Goal: Entertainment & Leisure: Consume media (video, audio)

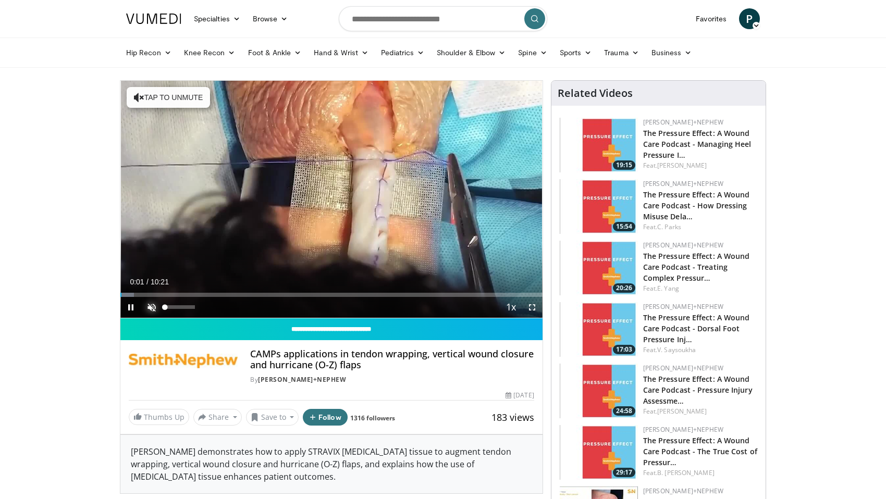
click at [153, 306] on span "Video Player" at bounding box center [151, 307] width 21 height 21
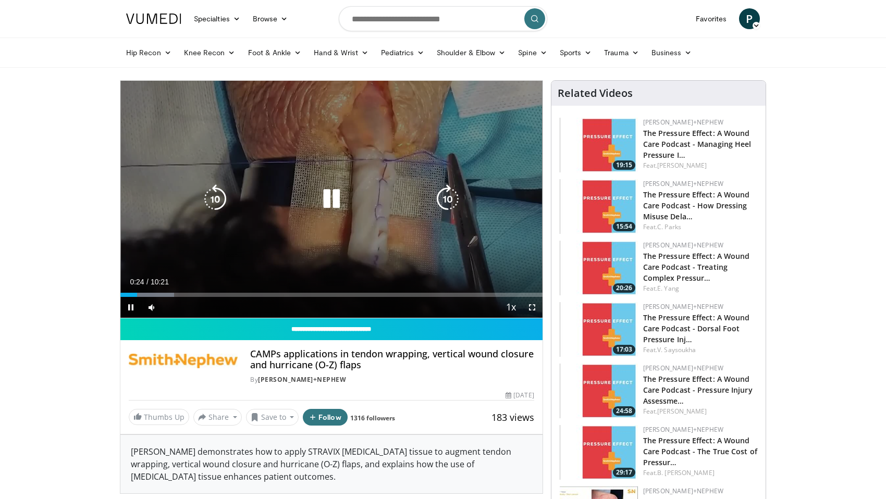
click at [334, 198] on icon "Video Player" at bounding box center [331, 198] width 29 height 29
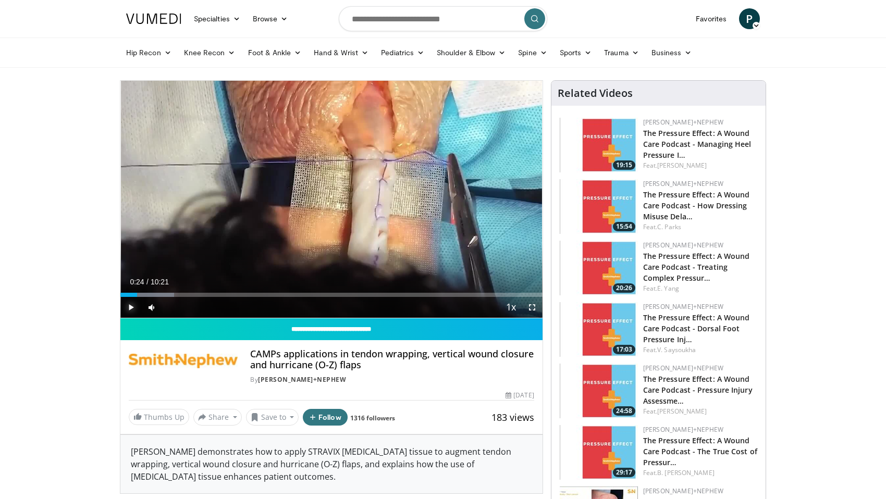
click at [126, 305] on span "Video Player" at bounding box center [130, 307] width 21 height 21
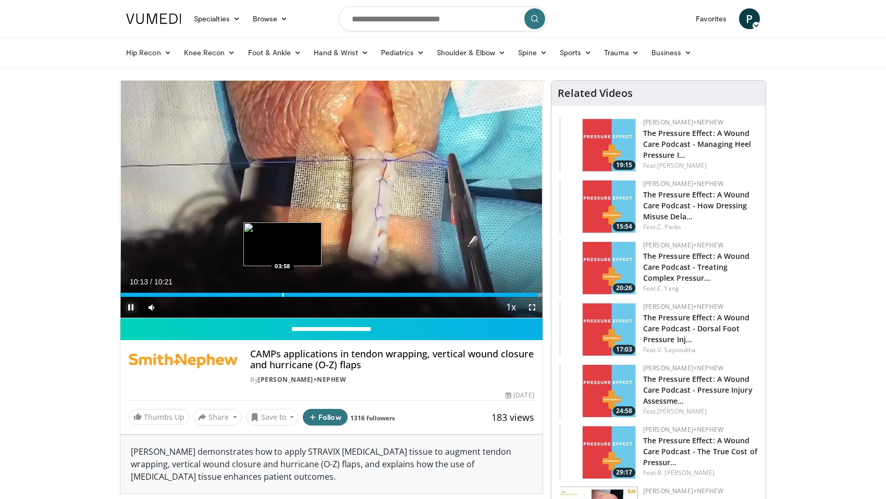
click at [282, 293] on div "Progress Bar" at bounding box center [282, 295] width 1 height 4
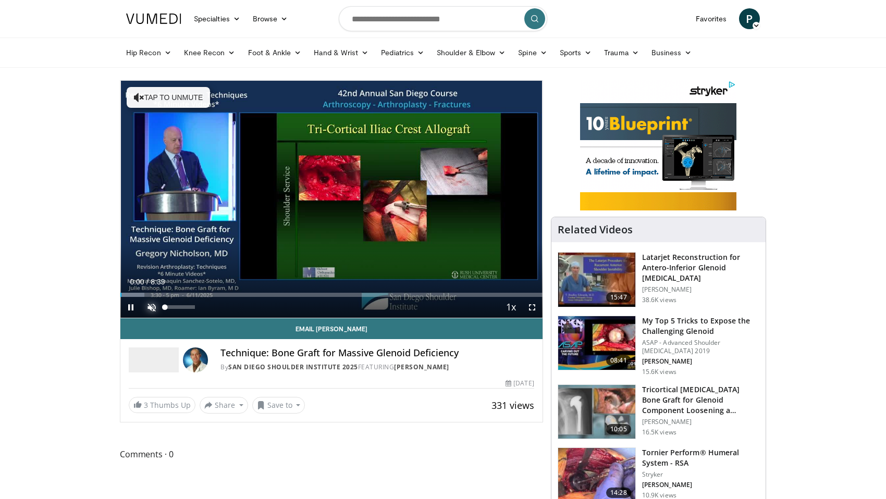
click at [150, 307] on span "Video Player" at bounding box center [151, 307] width 21 height 21
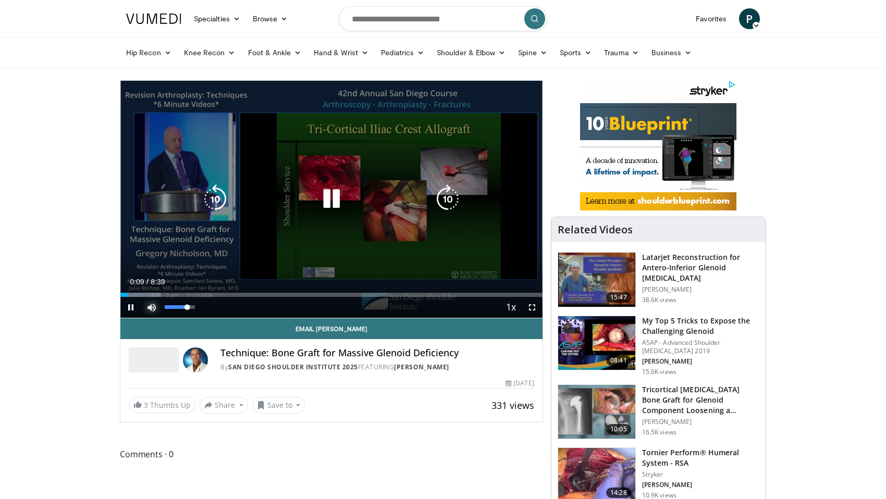
drag, startPoint x: 176, startPoint y: 307, endPoint x: 187, endPoint y: 308, distance: 11.5
click at [187, 308] on div "Volume Level" at bounding box center [176, 307] width 22 height 4
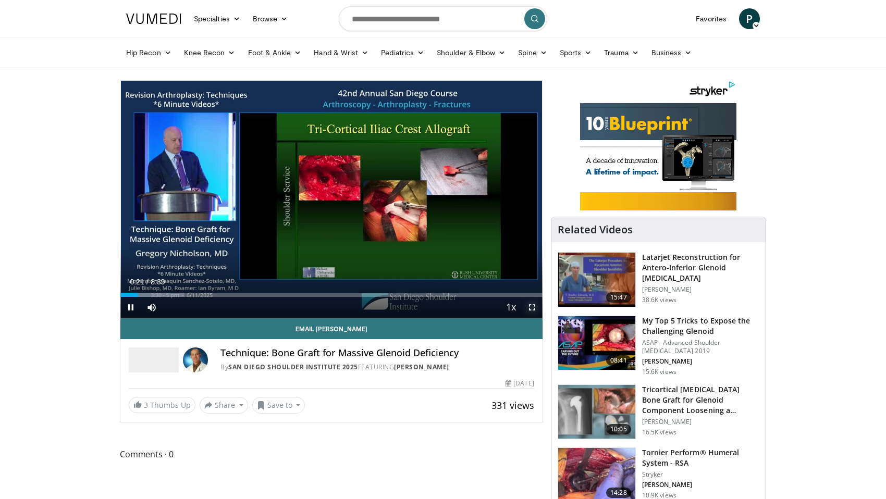
click at [530, 306] on span "Video Player" at bounding box center [531, 307] width 21 height 21
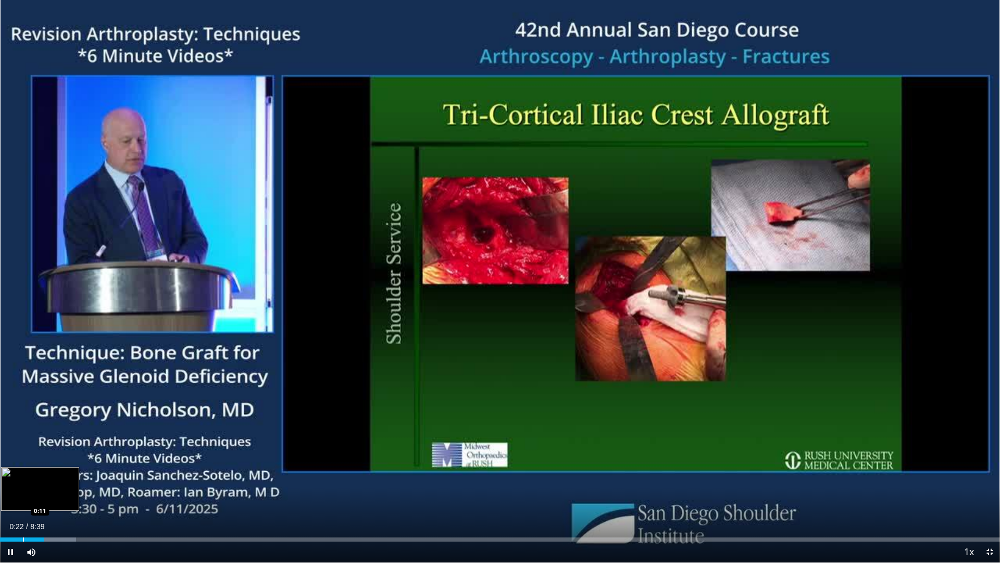
click at [23, 499] on div "Progress Bar" at bounding box center [23, 539] width 1 height 4
click at [26, 499] on div "Progress Bar" at bounding box center [26, 539] width 1 height 4
click at [19, 499] on div "Progress Bar" at bounding box center [19, 539] width 1 height 4
